Goal: Information Seeking & Learning: Learn about a topic

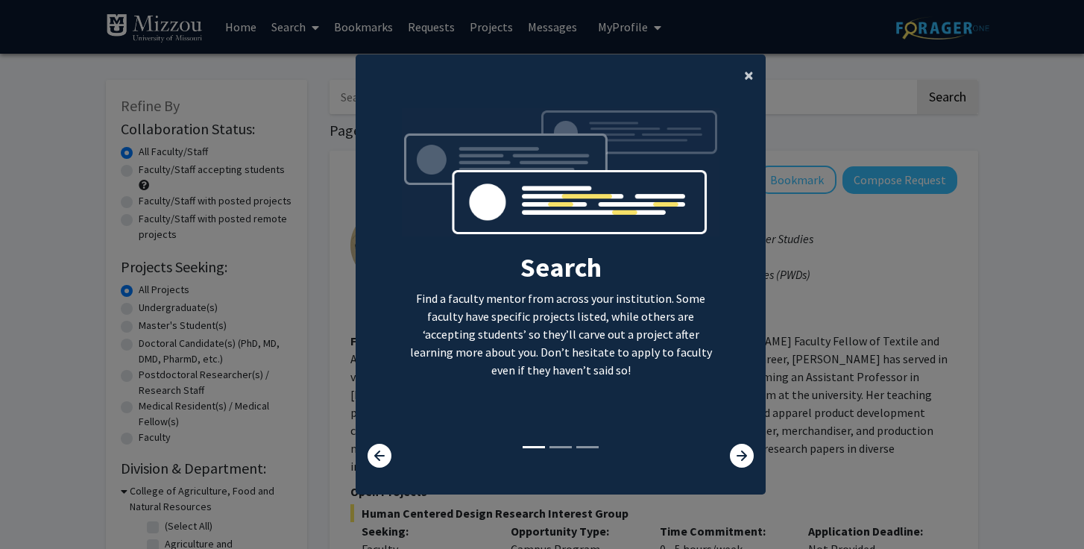
click at [749, 67] on span "×" at bounding box center [749, 74] width 10 height 23
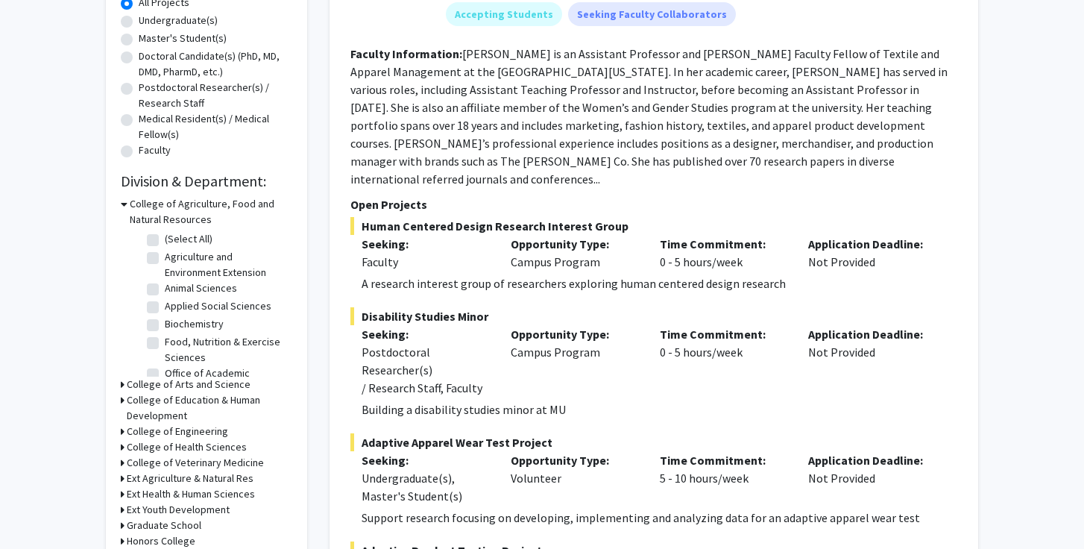
scroll to position [289, 0]
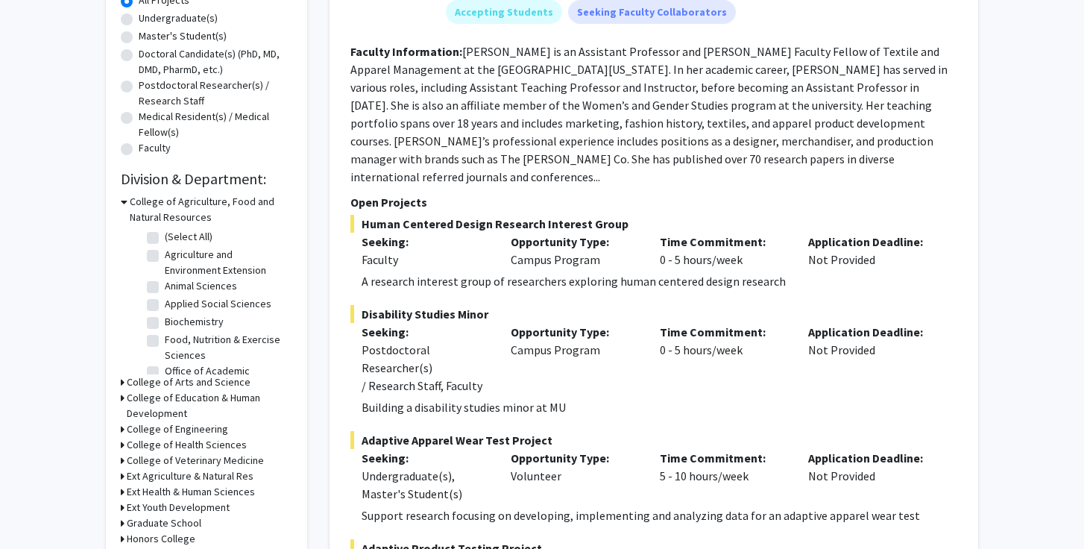
click at [165, 340] on label "Food, Nutrition & Exercise Sciences" at bounding box center [227, 347] width 124 height 31
click at [165, 340] on input "Food, Nutrition & Exercise Sciences" at bounding box center [170, 337] width 10 height 10
checkbox input "true"
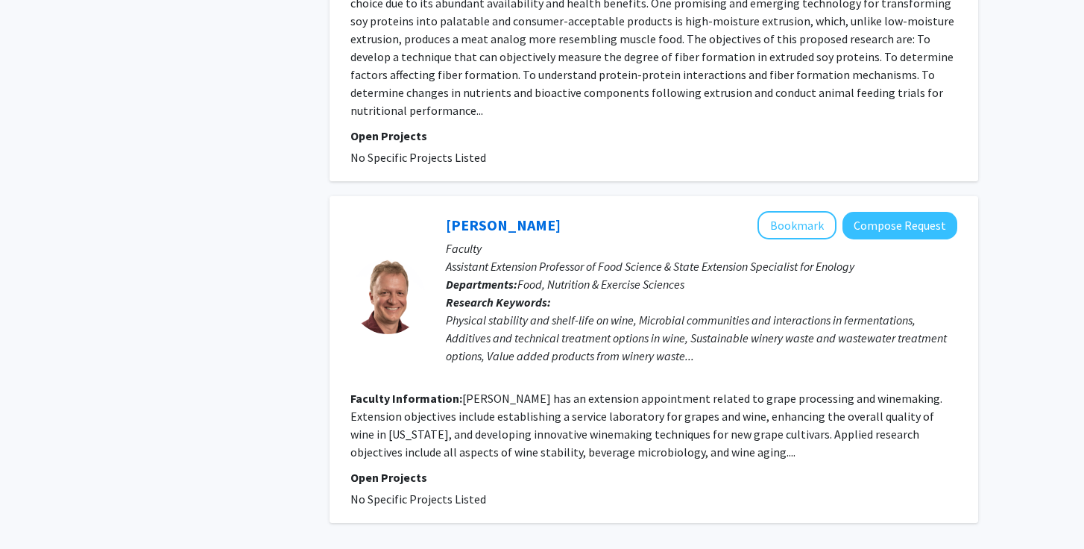
scroll to position [3225, 0]
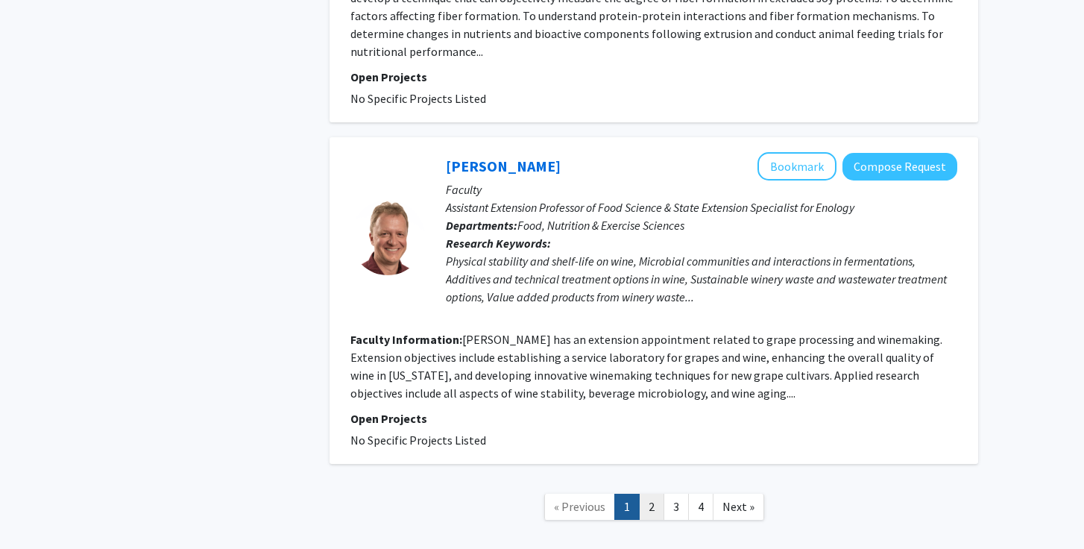
click at [650, 494] on link "2" at bounding box center [651, 507] width 25 height 26
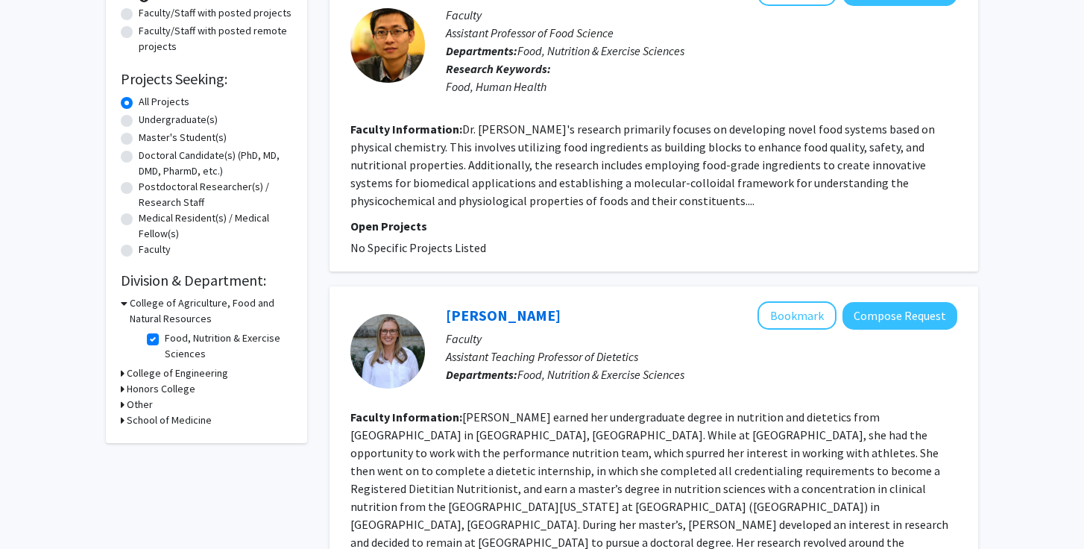
scroll to position [169, 0]
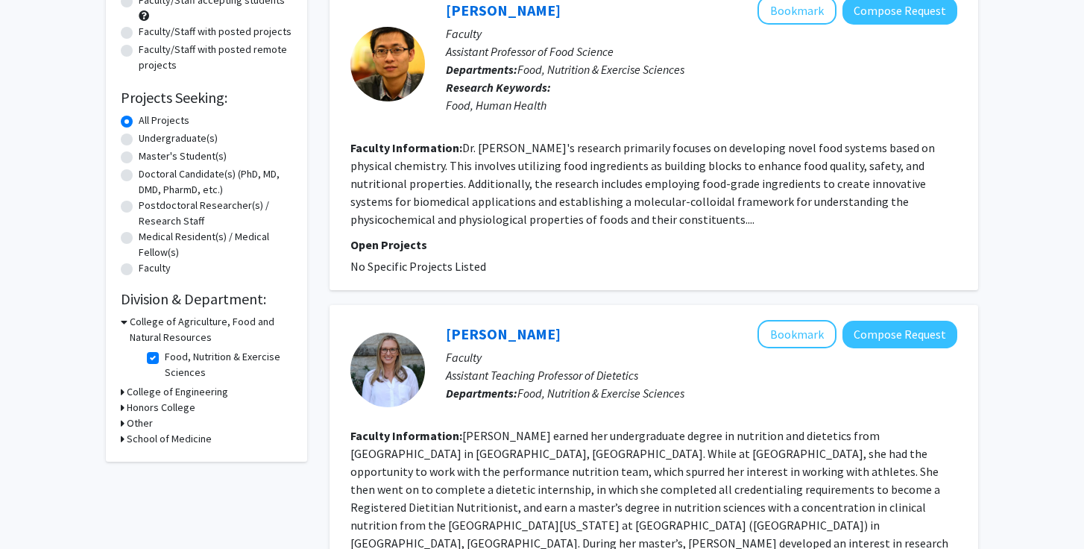
click at [165, 359] on label "Food, Nutrition & Exercise Sciences" at bounding box center [227, 364] width 124 height 31
click at [165, 359] on input "Food, Nutrition & Exercise Sciences" at bounding box center [170, 354] width 10 height 10
checkbox input "false"
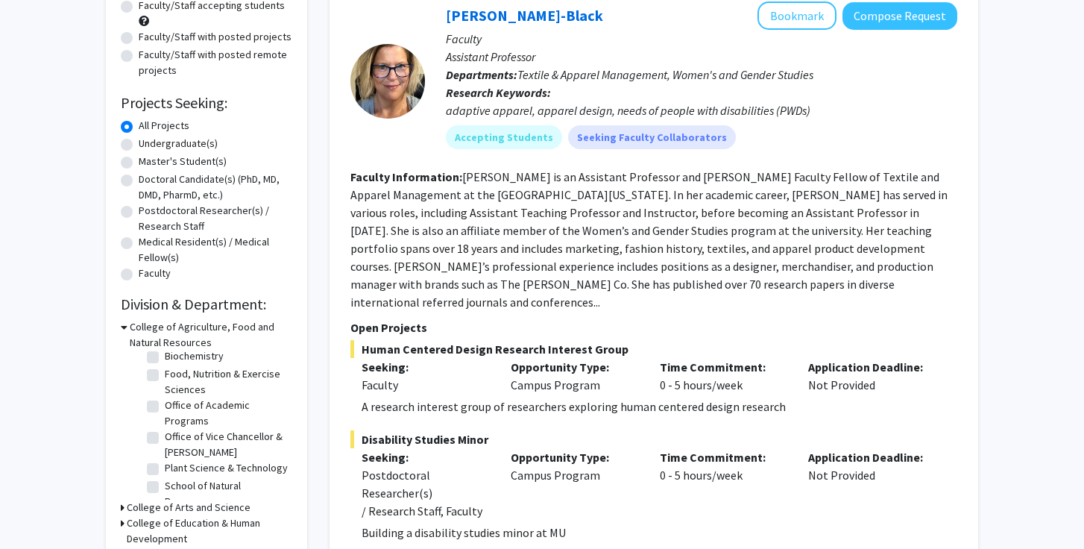
scroll to position [166, 0]
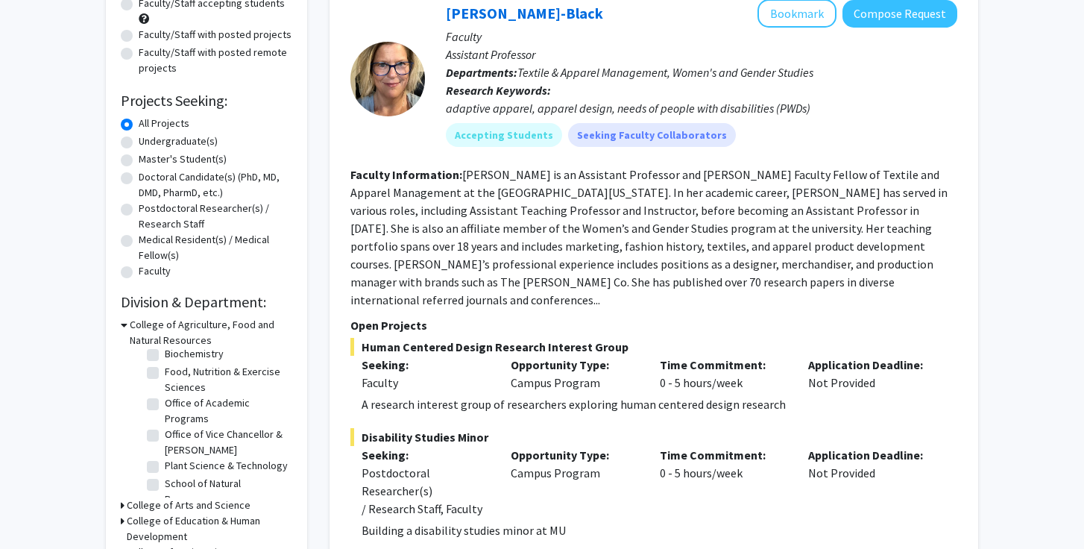
click at [165, 486] on label "School of Natural Resources" at bounding box center [227, 491] width 124 height 31
click at [165, 486] on input "School of Natural Resources" at bounding box center [170, 481] width 10 height 10
checkbox input "true"
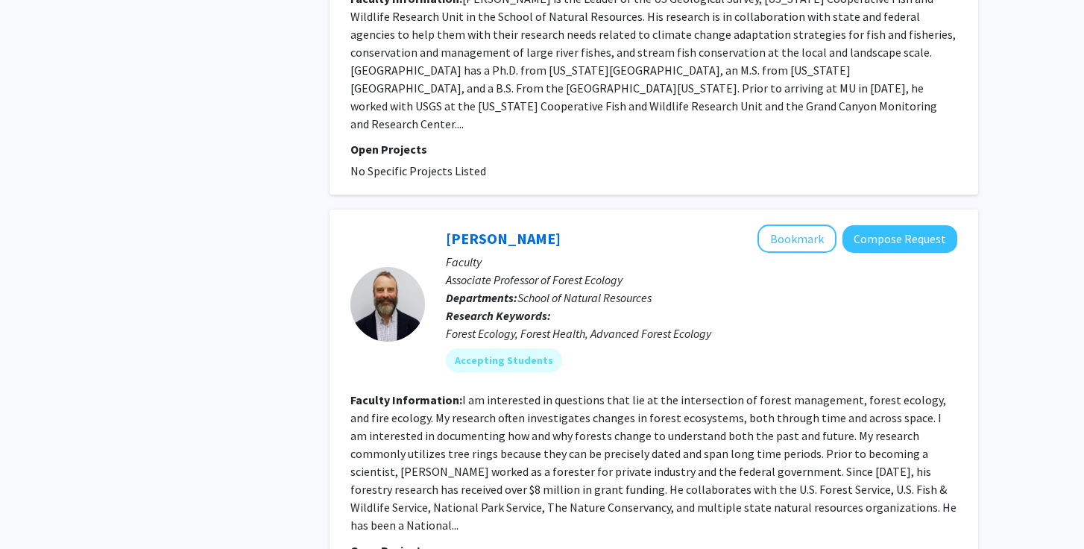
scroll to position [3638, 0]
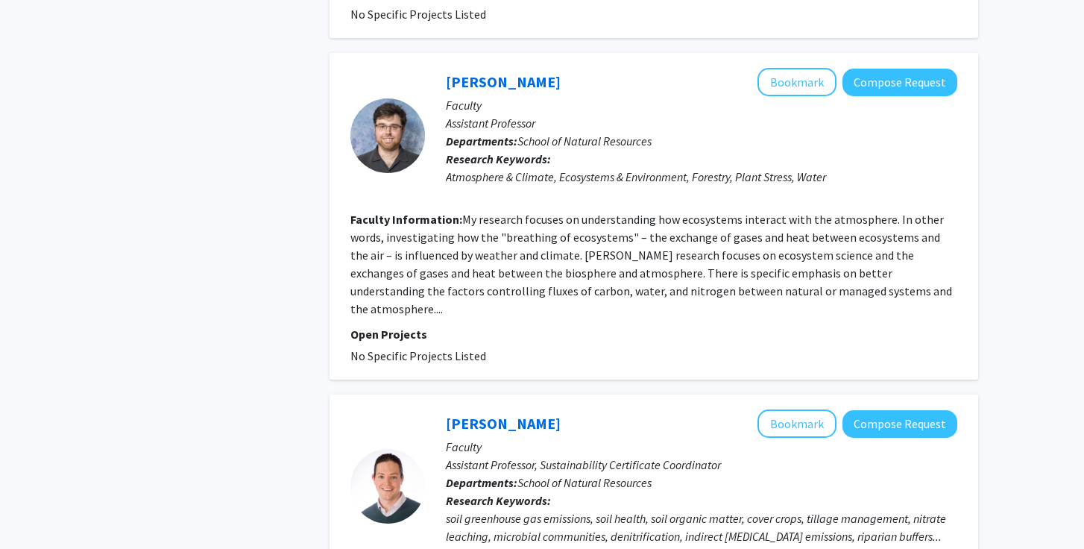
scroll to position [3203, 0]
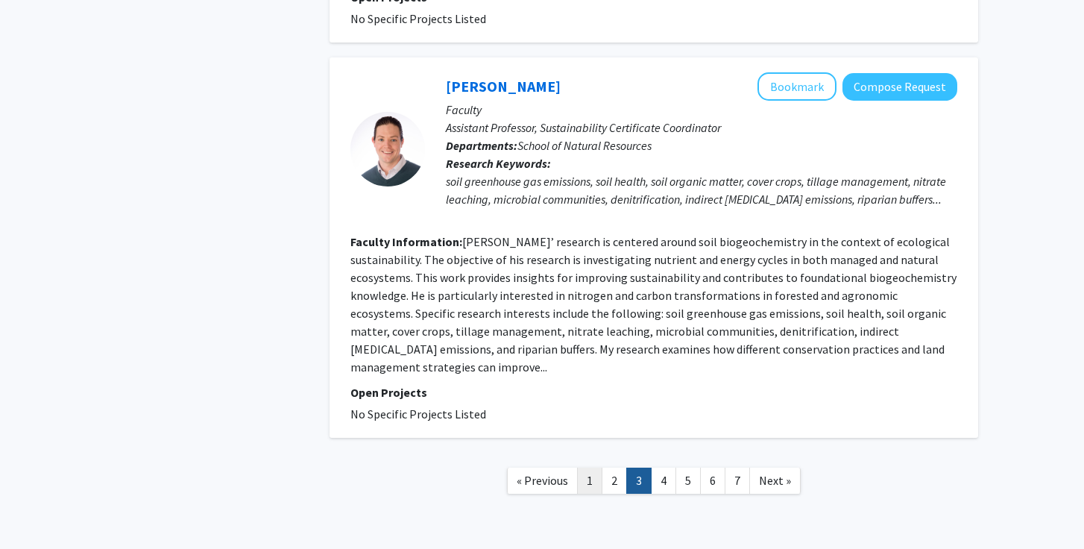
click at [600, 468] on link "1" at bounding box center [589, 481] width 25 height 26
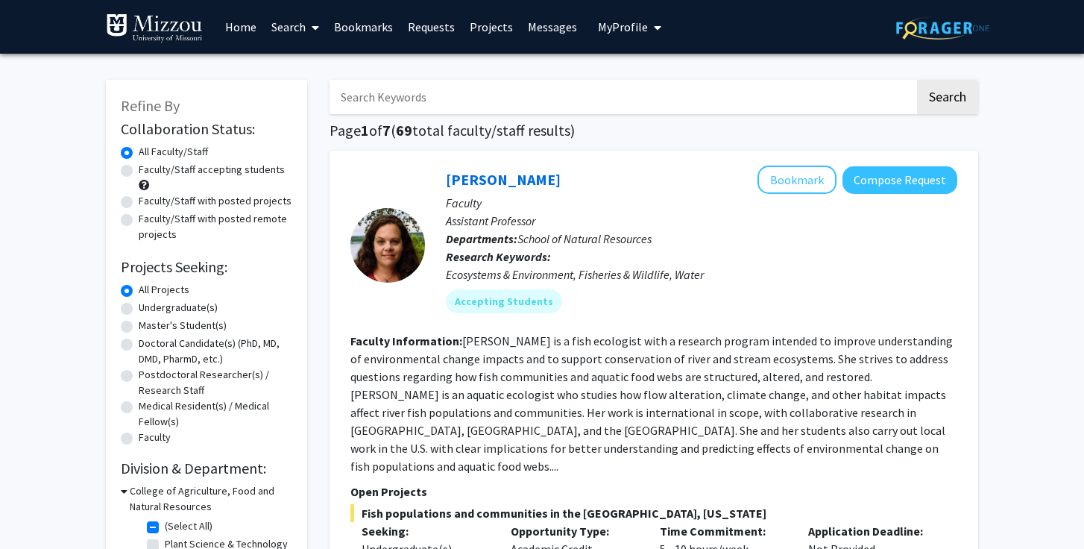
click at [139, 175] on label "Faculty/Staff accepting students" at bounding box center [212, 170] width 146 height 16
click at [139, 172] on input "Faculty/Staff accepting students" at bounding box center [144, 167] width 10 height 10
radio input "true"
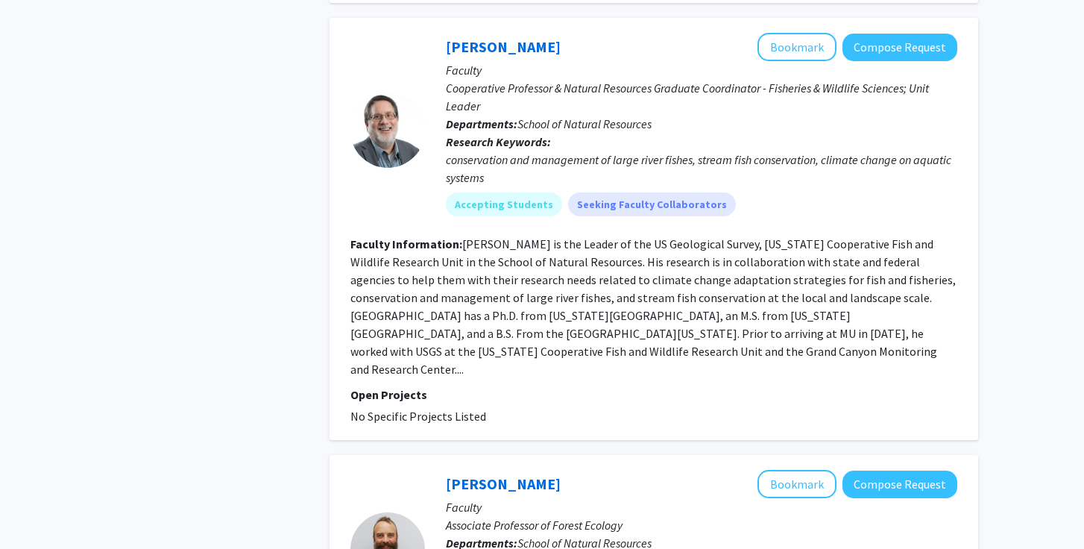
scroll to position [3706, 0]
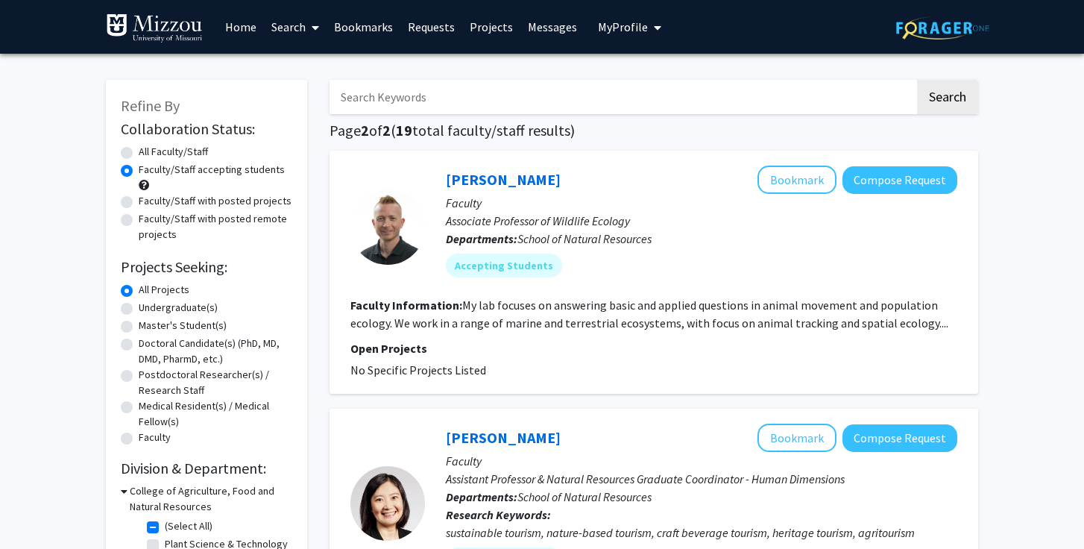
click at [235, 27] on link "Home" at bounding box center [241, 27] width 46 height 52
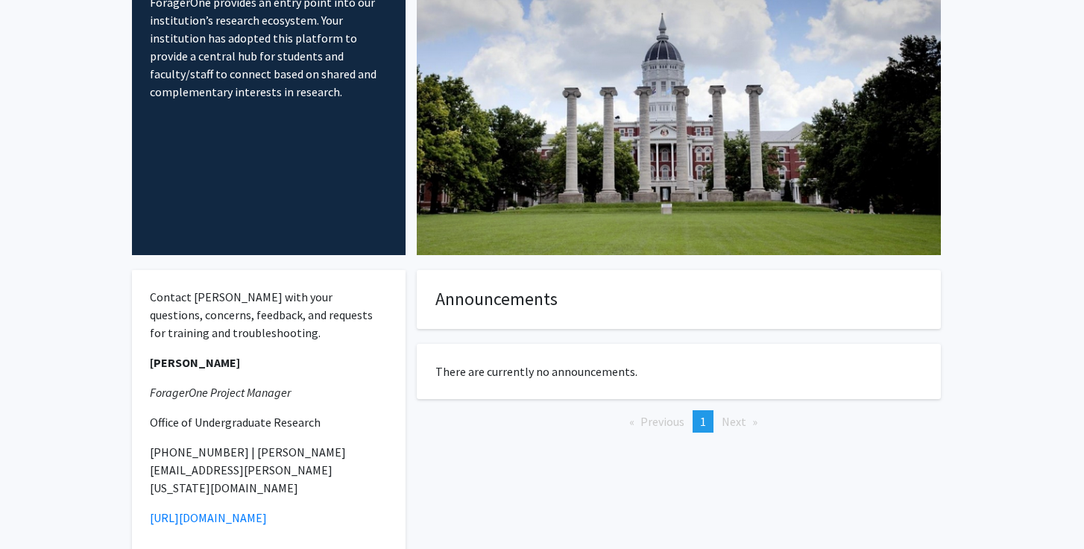
scroll to position [193, 0]
